Goal: Transaction & Acquisition: Purchase product/service

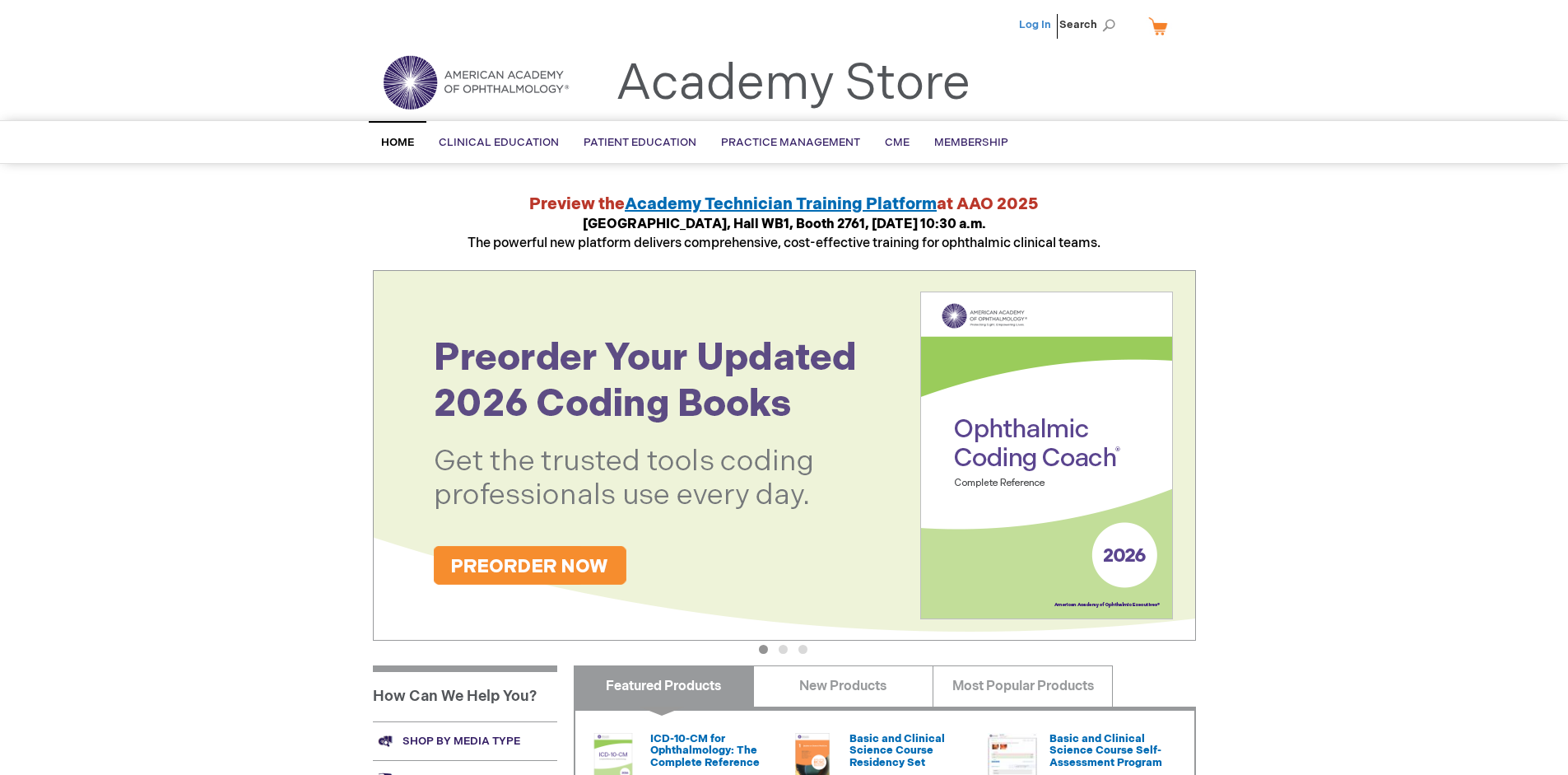
click at [1036, 24] on link "Log In" at bounding box center [1035, 24] width 32 height 13
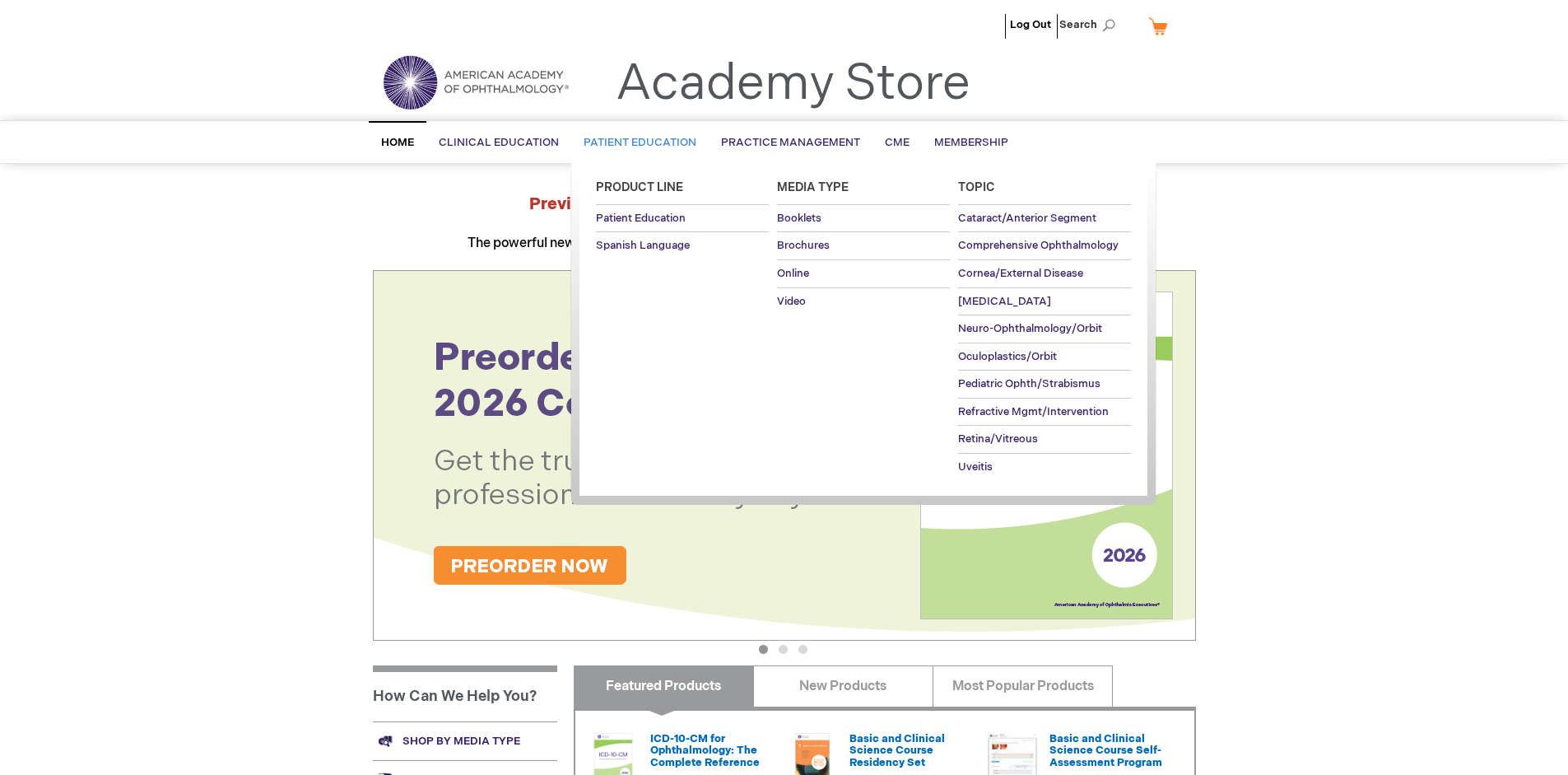
click at [635, 142] on span "Patient Education" at bounding box center [640, 142] width 113 height 13
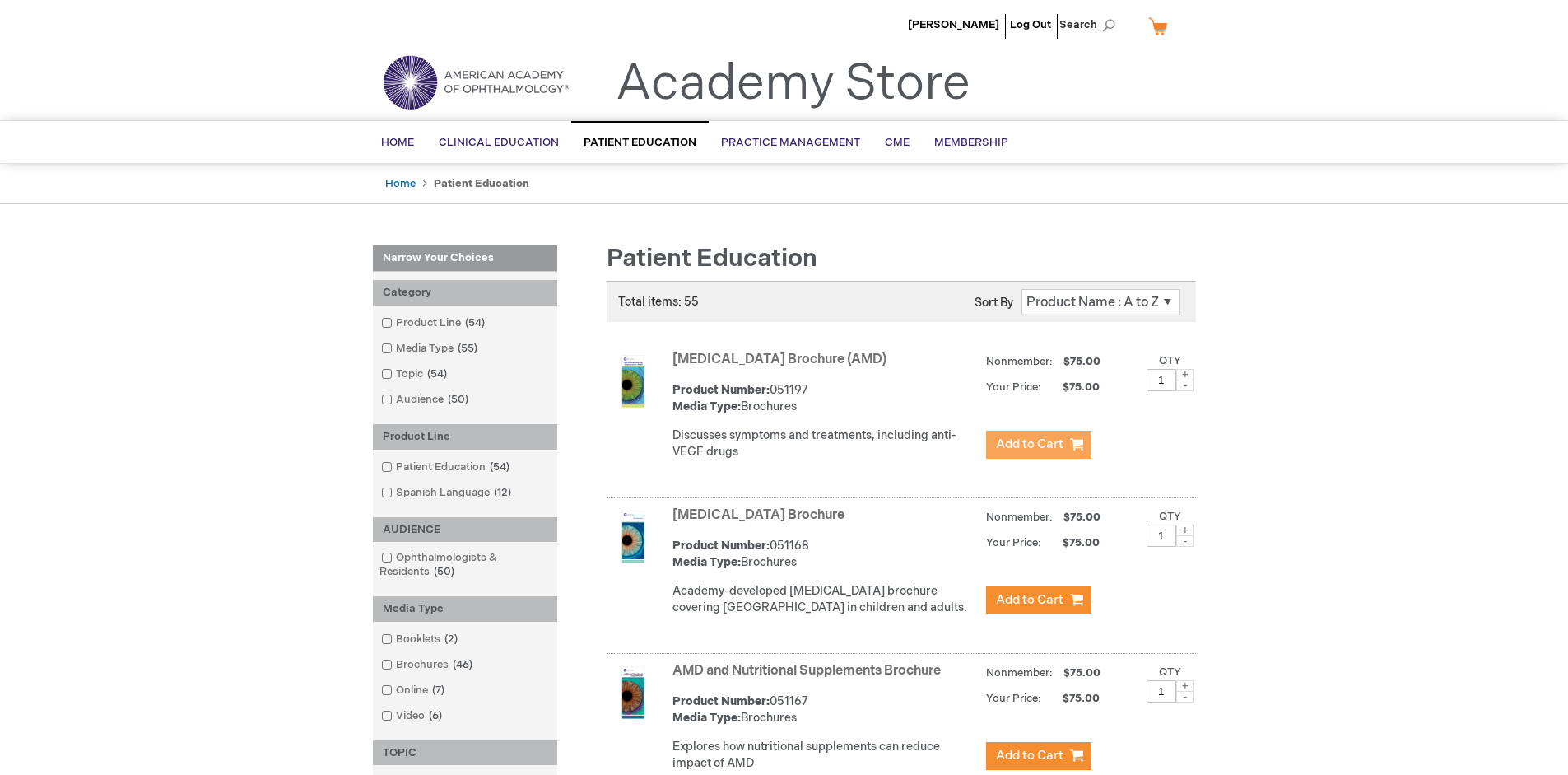
click at [1038, 445] on span "Add to Cart" at bounding box center [1029, 444] width 68 height 16
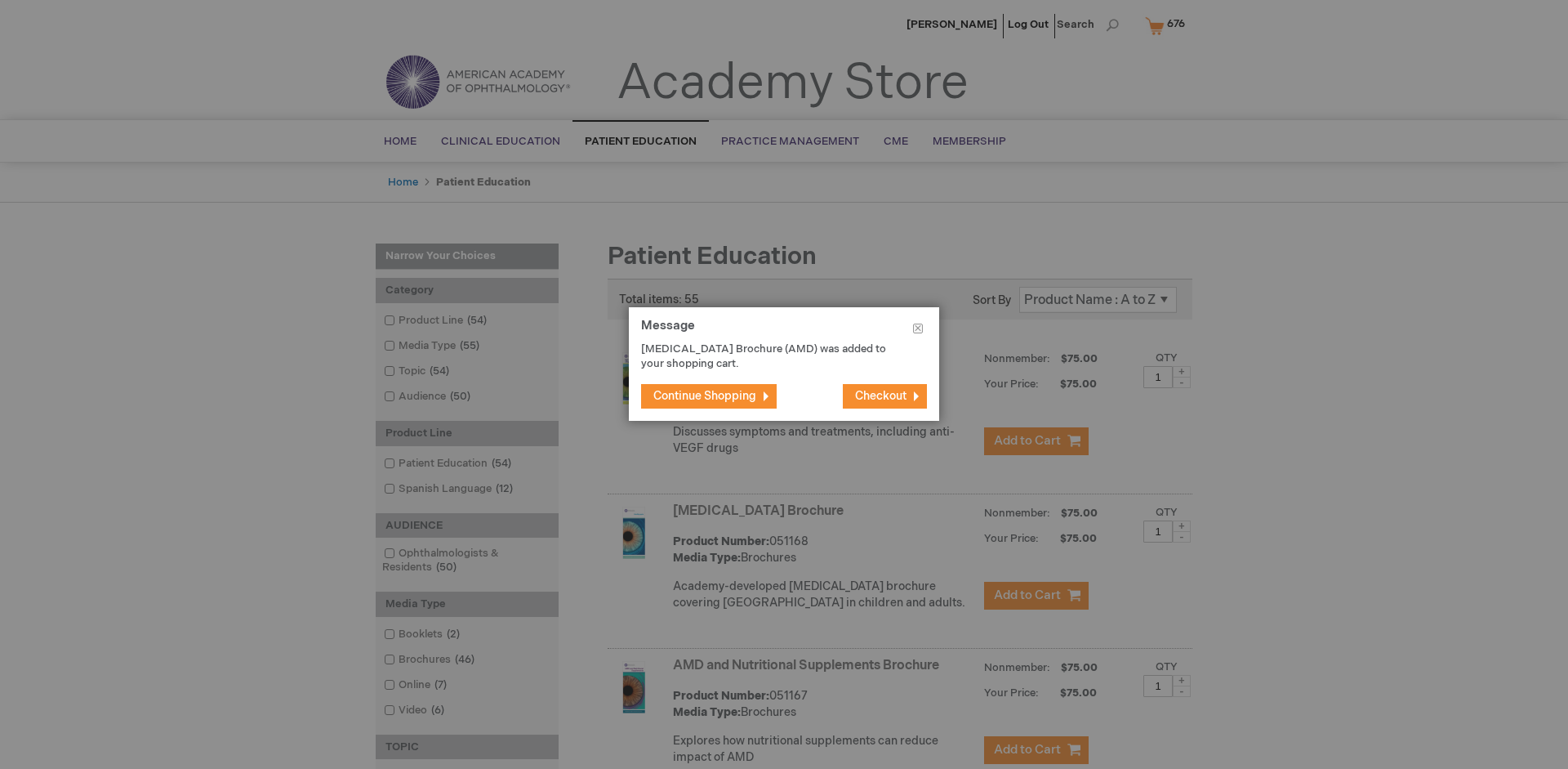
click at [705, 396] on span "Continue Shopping" at bounding box center [704, 396] width 103 height 14
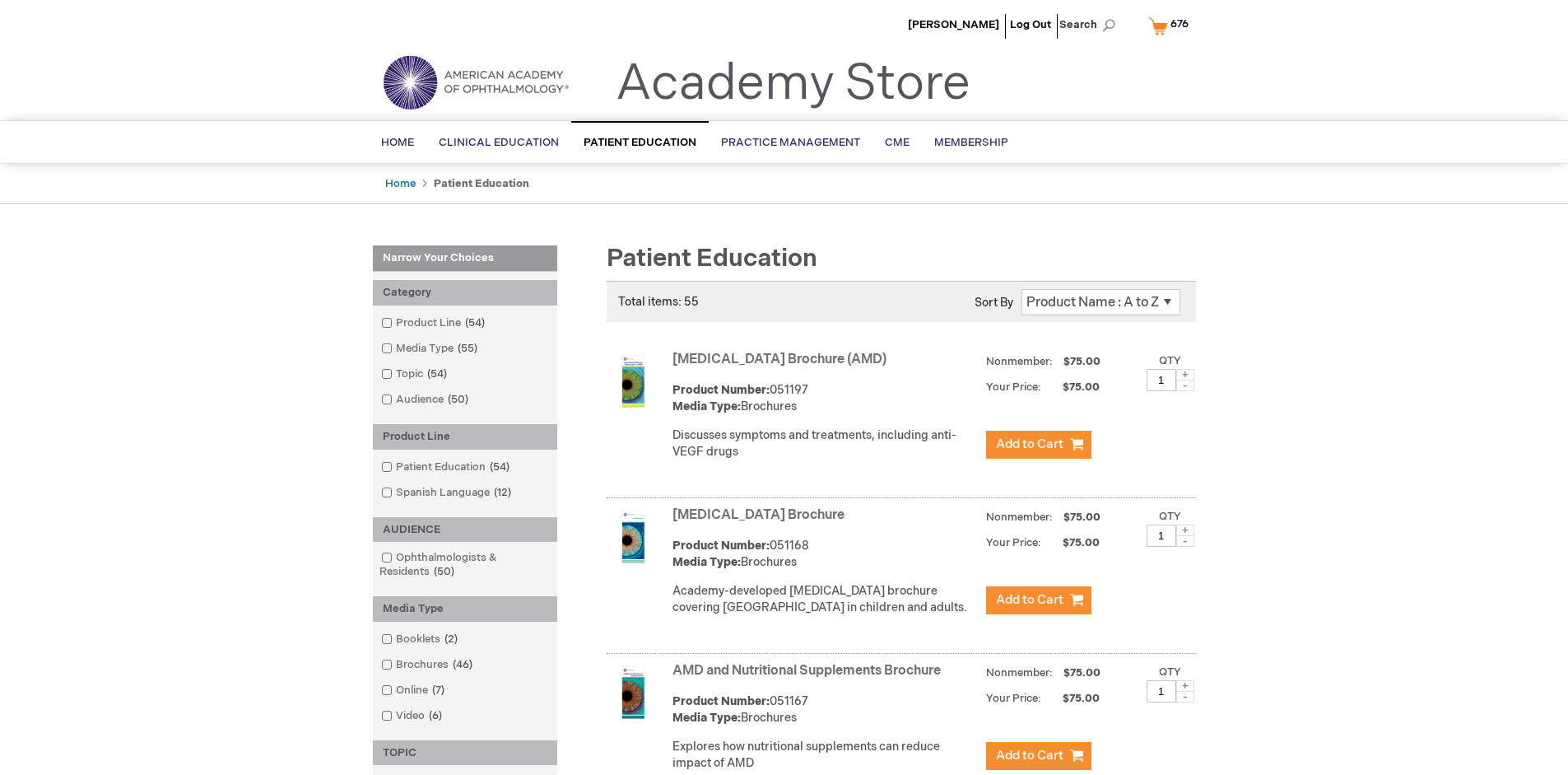
click at [809, 678] on link "AMD and Nutritional Supplements Brochure" at bounding box center [806, 671] width 268 height 16
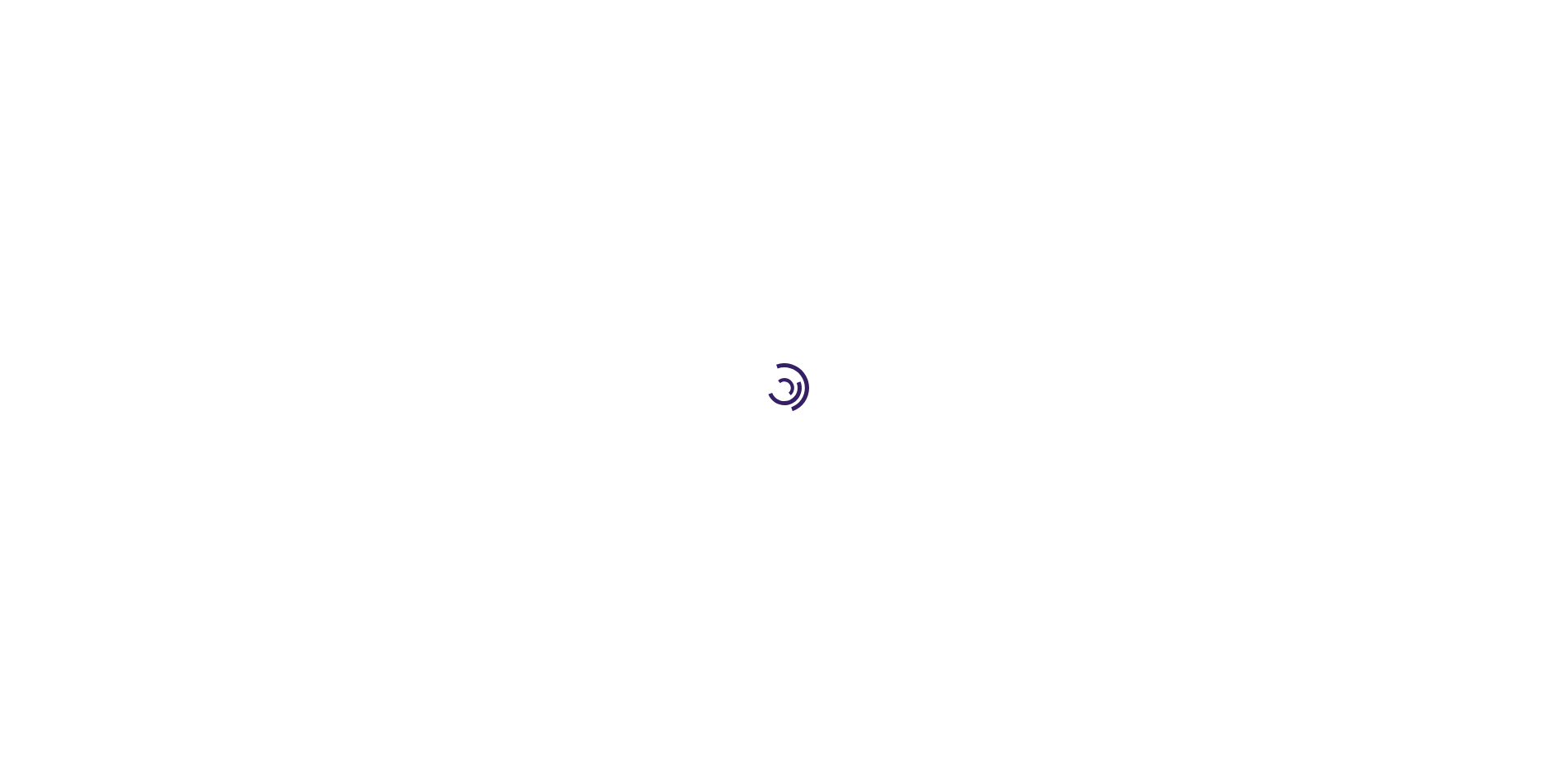
type input "1"
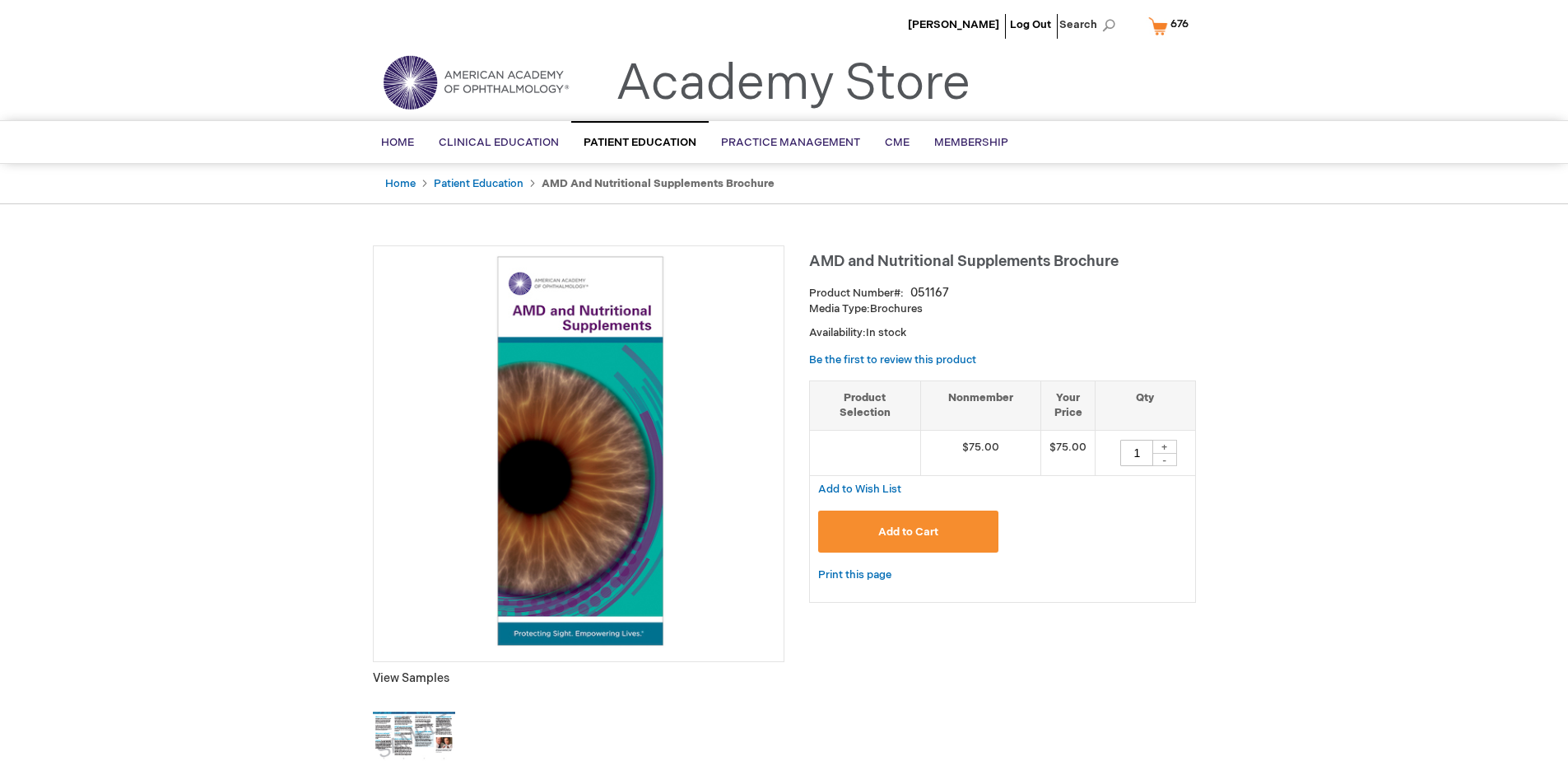
click at [908, 531] on span "Add to Cart" at bounding box center [908, 532] width 60 height 13
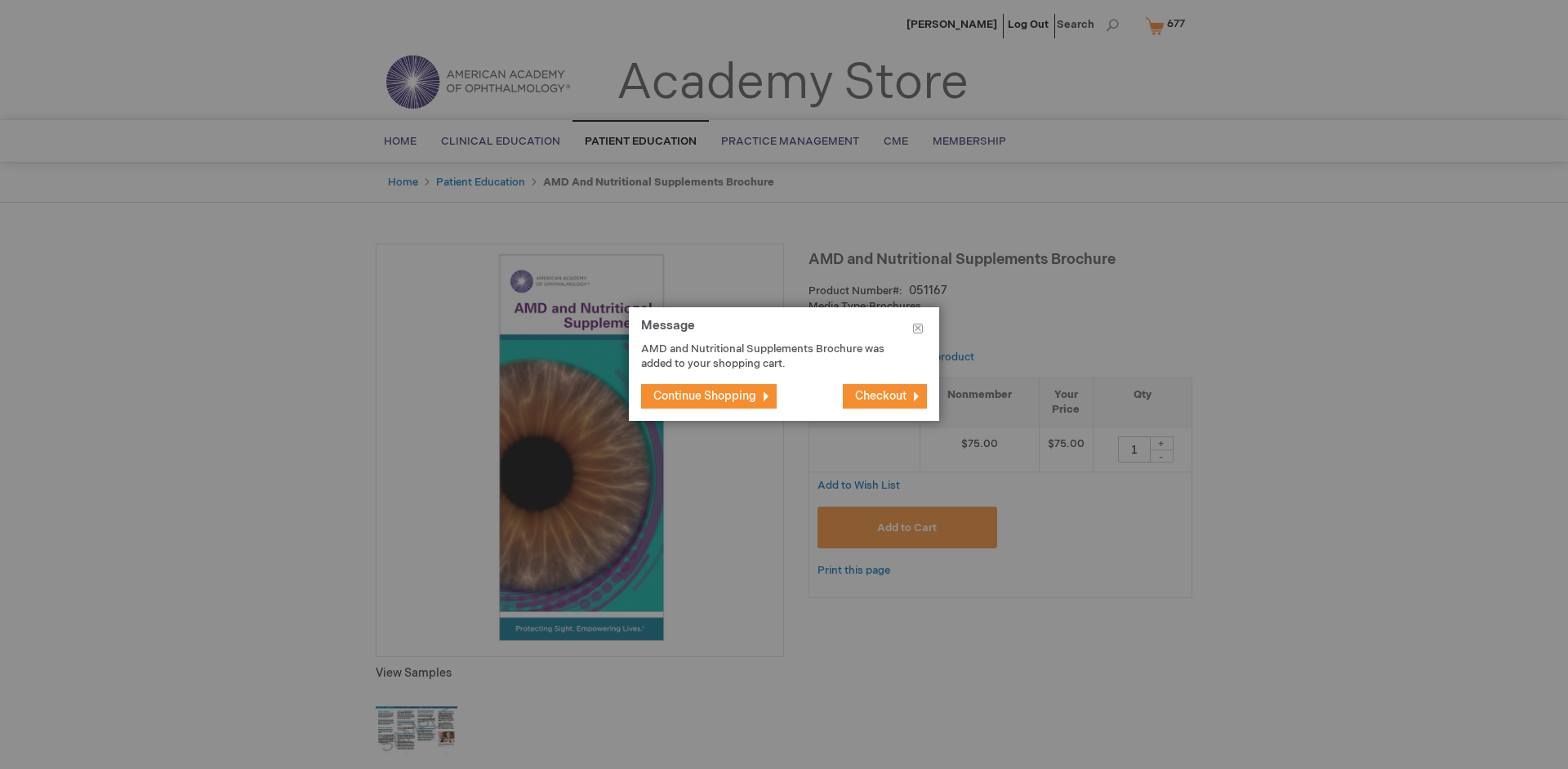
click at [705, 396] on span "Continue Shopping" at bounding box center [704, 396] width 103 height 14
